Goal: Find specific page/section: Find specific page/section

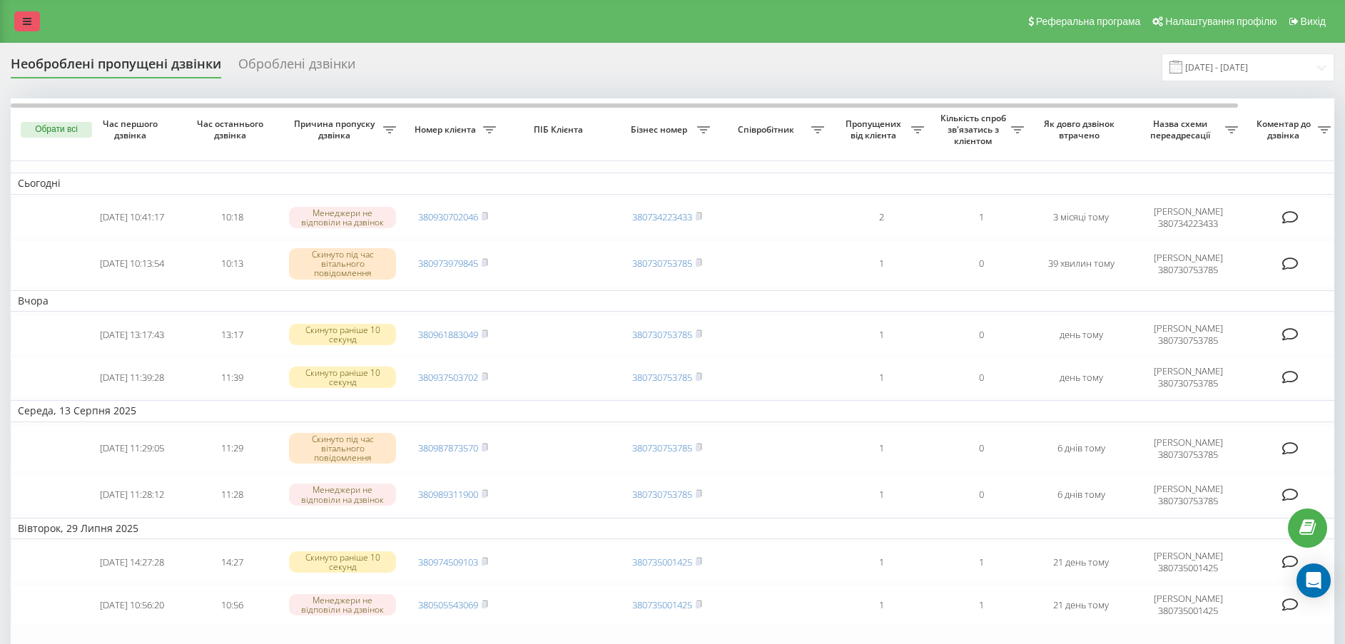
click at [18, 21] on link at bounding box center [27, 21] width 26 height 20
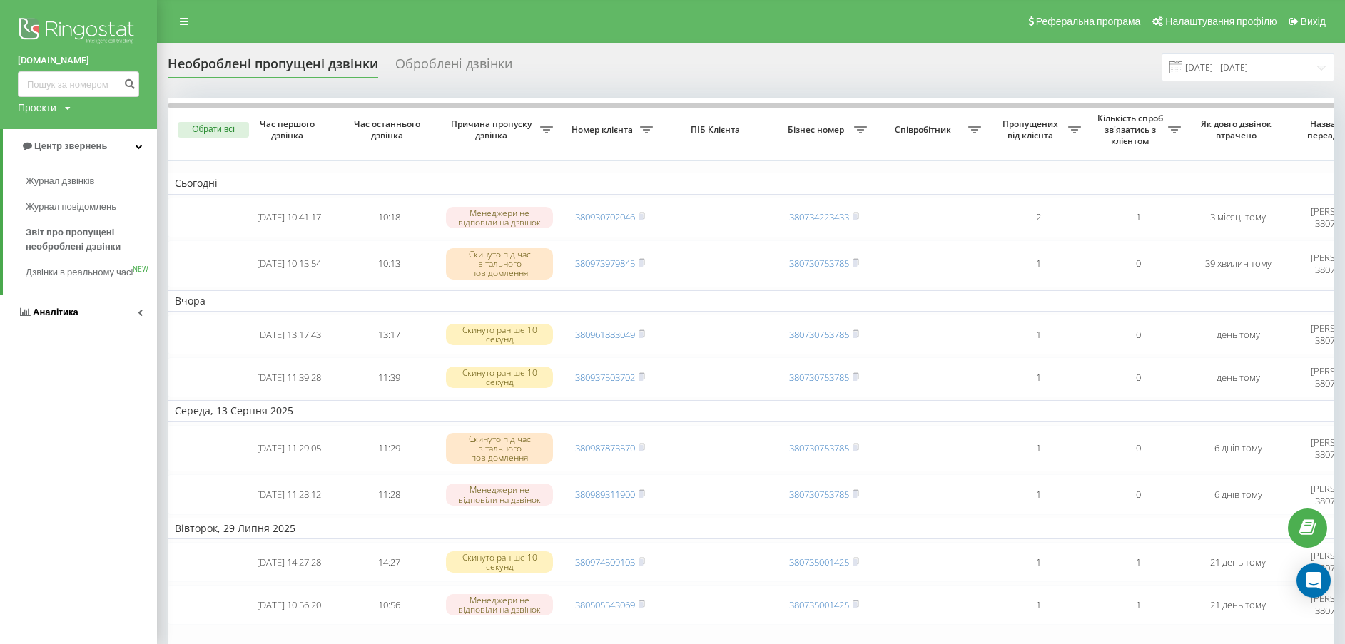
click at [104, 317] on link "Аналiтика" at bounding box center [78, 312] width 157 height 34
click at [63, 220] on span "Співробітники у реальному часі" at bounding box center [80, 222] width 108 height 29
